Goal: Information Seeking & Learning: Understand process/instructions

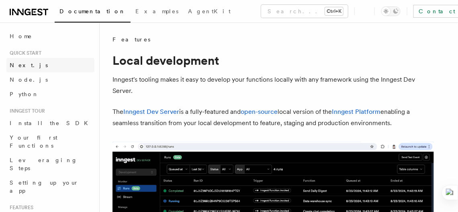
click at [23, 68] on span "Next.js" at bounding box center [29, 65] width 38 height 8
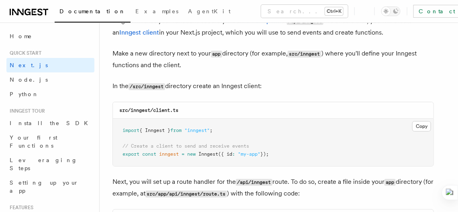
scroll to position [985, 0]
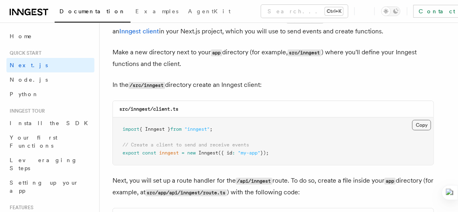
click at [416, 123] on button "Copy Copied" at bounding box center [421, 125] width 19 height 10
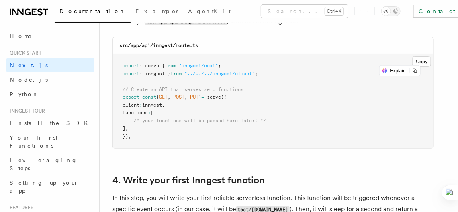
scroll to position [1156, 0]
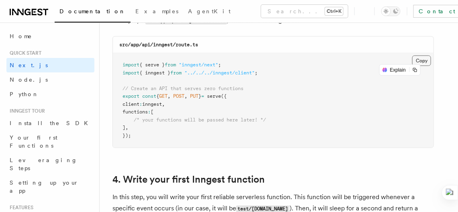
click at [418, 57] on button "Copy Copied" at bounding box center [421, 60] width 19 height 10
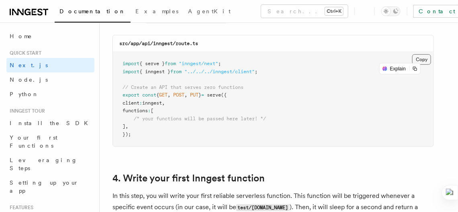
click at [421, 57] on button "Copy Copied" at bounding box center [421, 59] width 19 height 10
